Goal: Information Seeking & Learning: Learn about a topic

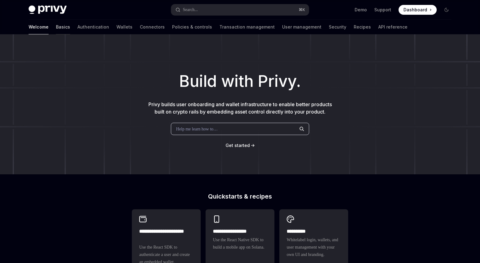
click at [56, 28] on link "Basics" at bounding box center [63, 27] width 14 height 15
type textarea "*"
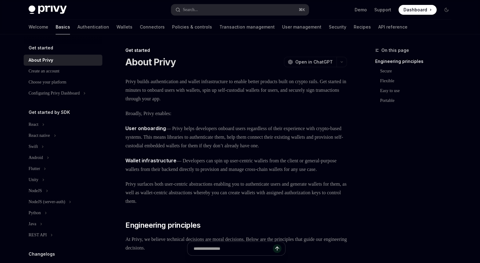
click at [157, 90] on span "Privy builds authentication and wallet infrastructure to enable better products…" at bounding box center [235, 90] width 221 height 26
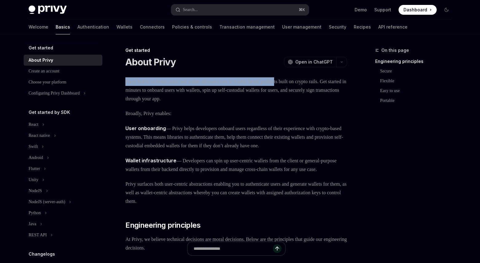
drag, startPoint x: 126, startPoint y: 80, endPoint x: 295, endPoint y: 85, distance: 169.3
click at [303, 79] on span "Privy builds authentication and wallet infrastructure to enable better products…" at bounding box center [235, 90] width 221 height 26
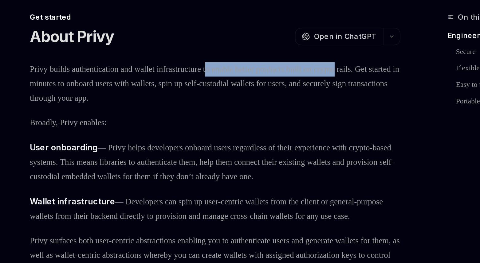
drag, startPoint x: 249, startPoint y: 80, endPoint x: 342, endPoint y: 83, distance: 93.7
click at [342, 83] on span "Privy builds authentication and wallet infrastructure to enable better products…" at bounding box center [235, 90] width 221 height 26
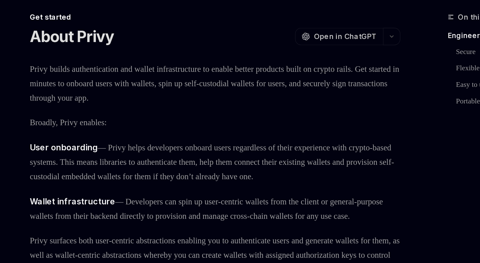
click at [297, 93] on span "Privy builds authentication and wallet infrastructure to enable better products…" at bounding box center [235, 90] width 221 height 26
drag, startPoint x: 140, startPoint y: 92, endPoint x: 229, endPoint y: 94, distance: 88.8
click at [217, 94] on span "Privy builds authentication and wallet infrastructure to enable better products…" at bounding box center [235, 90] width 221 height 26
